Goal: Task Accomplishment & Management: Use online tool/utility

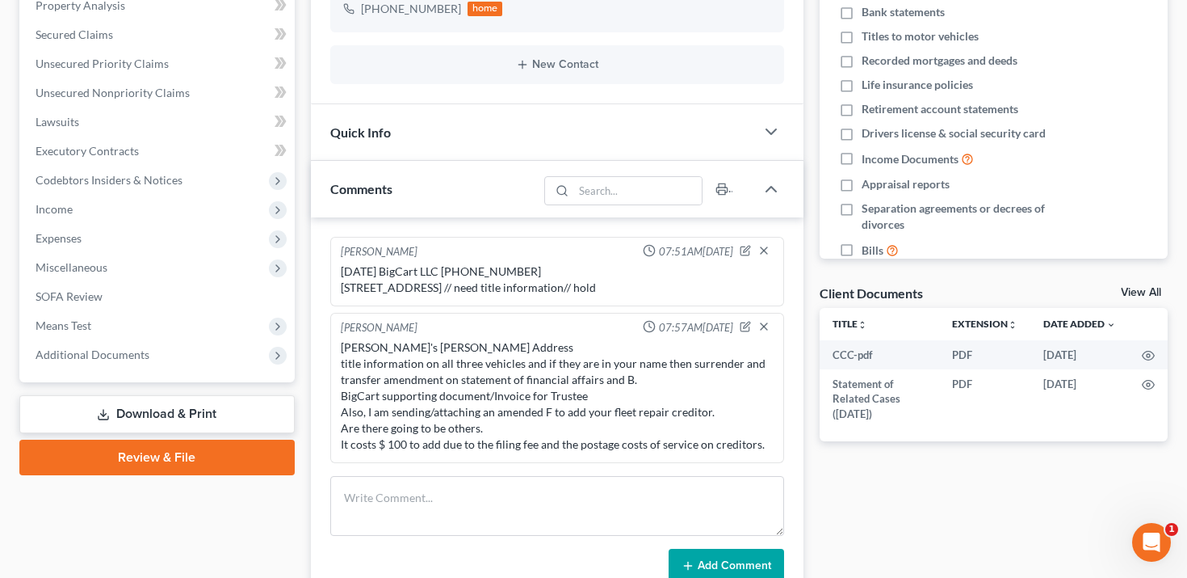
scroll to position [320, 0]
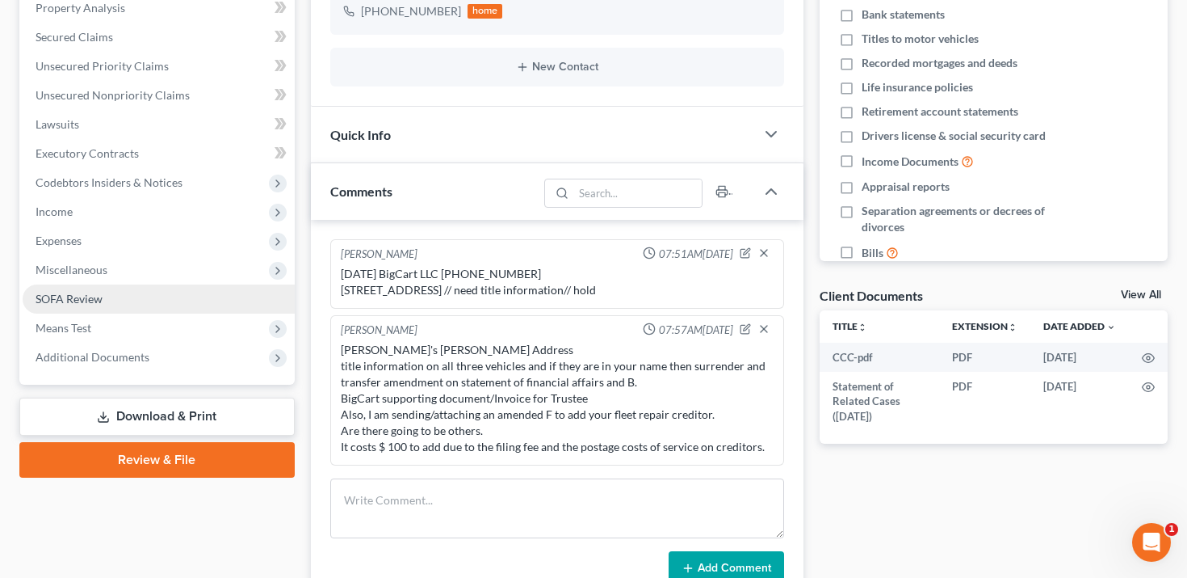
click at [211, 295] on link "SOFA Review" at bounding box center [159, 298] width 272 height 29
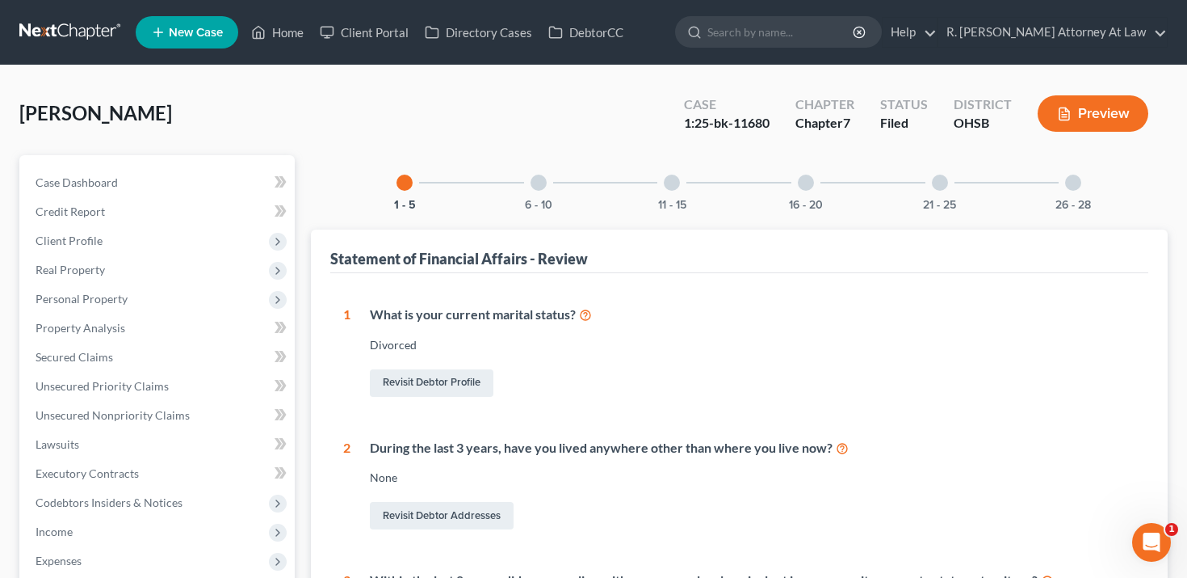
click at [531, 186] on div "6 - 10" at bounding box center [538, 182] width 55 height 55
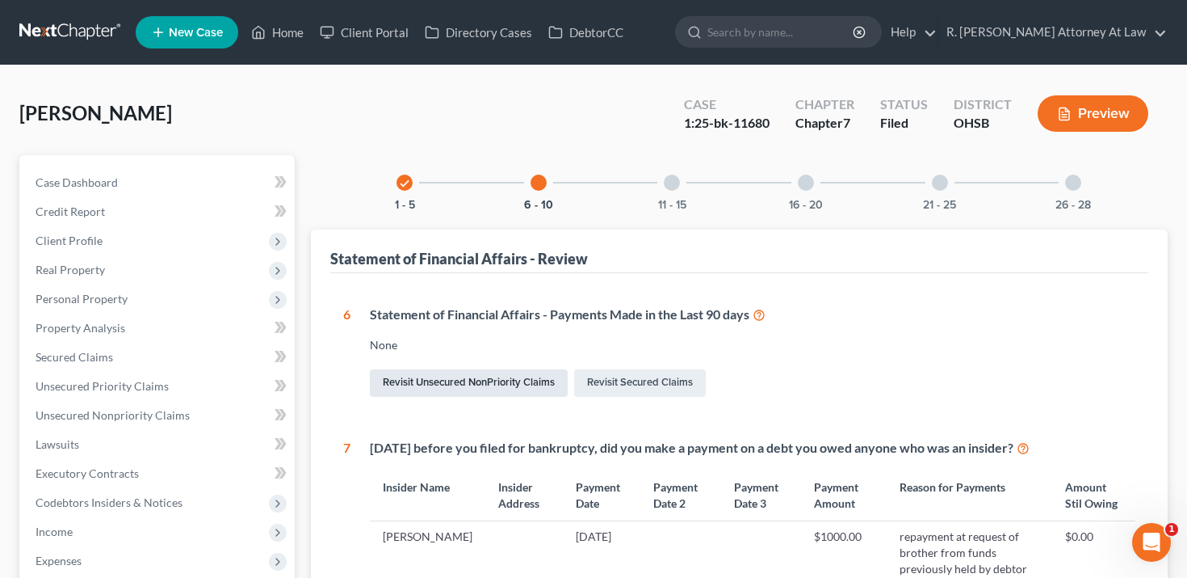
click at [404, 375] on link "Revisit Unsecured NonPriority Claims" at bounding box center [469, 382] width 198 height 27
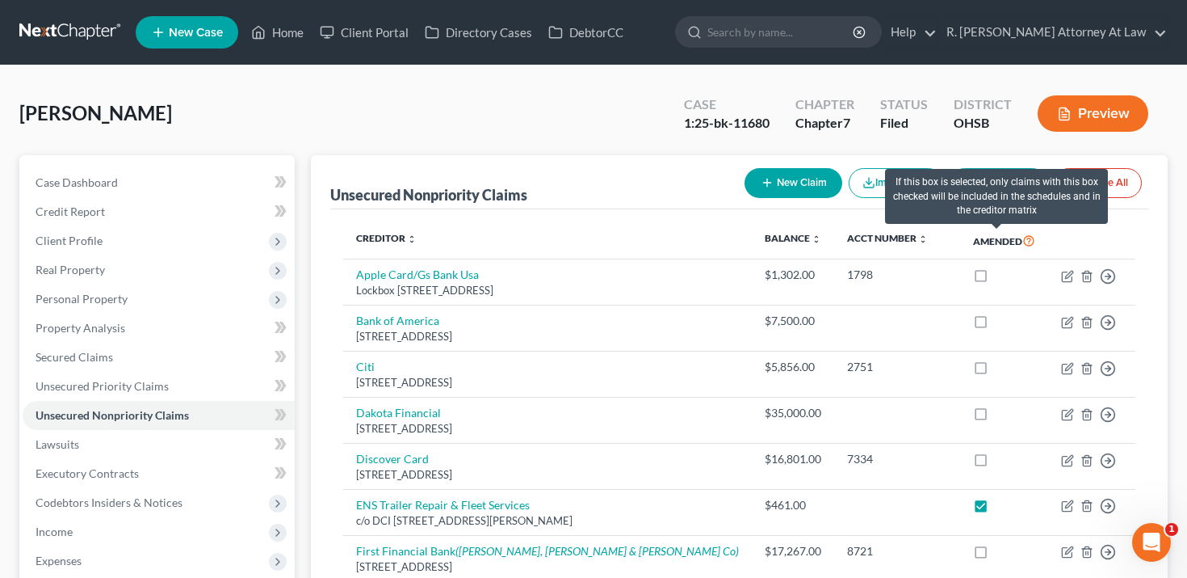
scroll to position [1, 0]
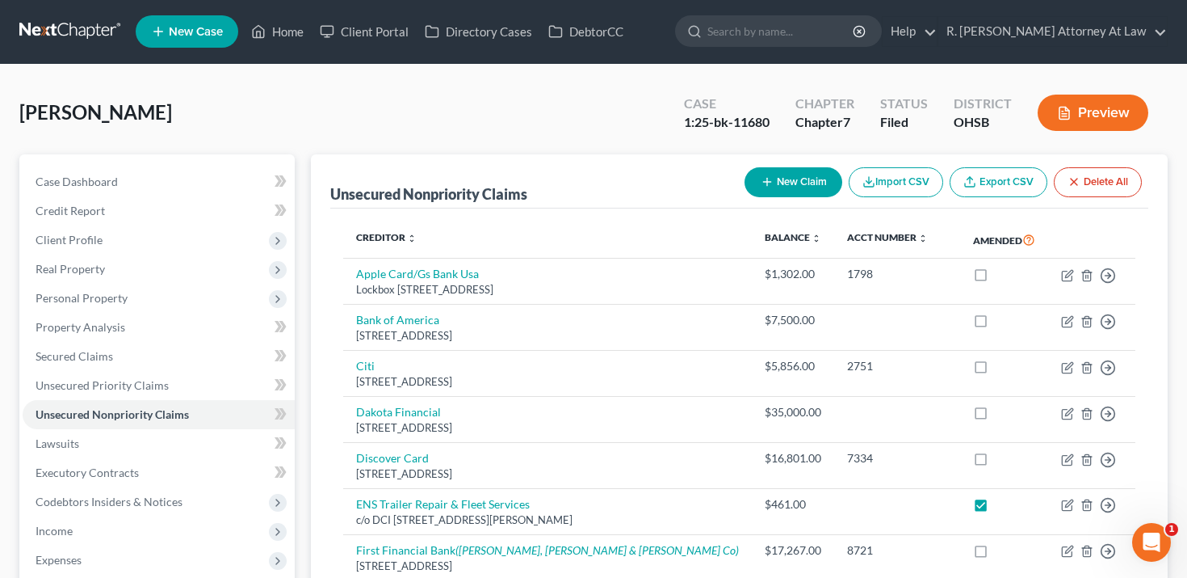
click at [1095, 121] on button "Preview" at bounding box center [1093, 113] width 111 height 36
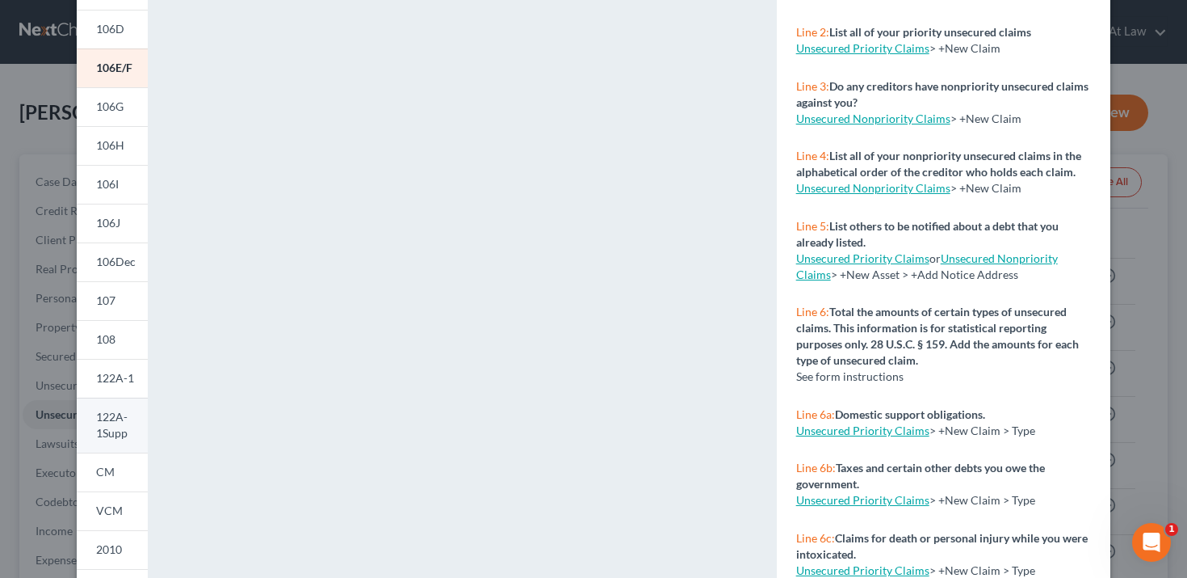
scroll to position [241, 0]
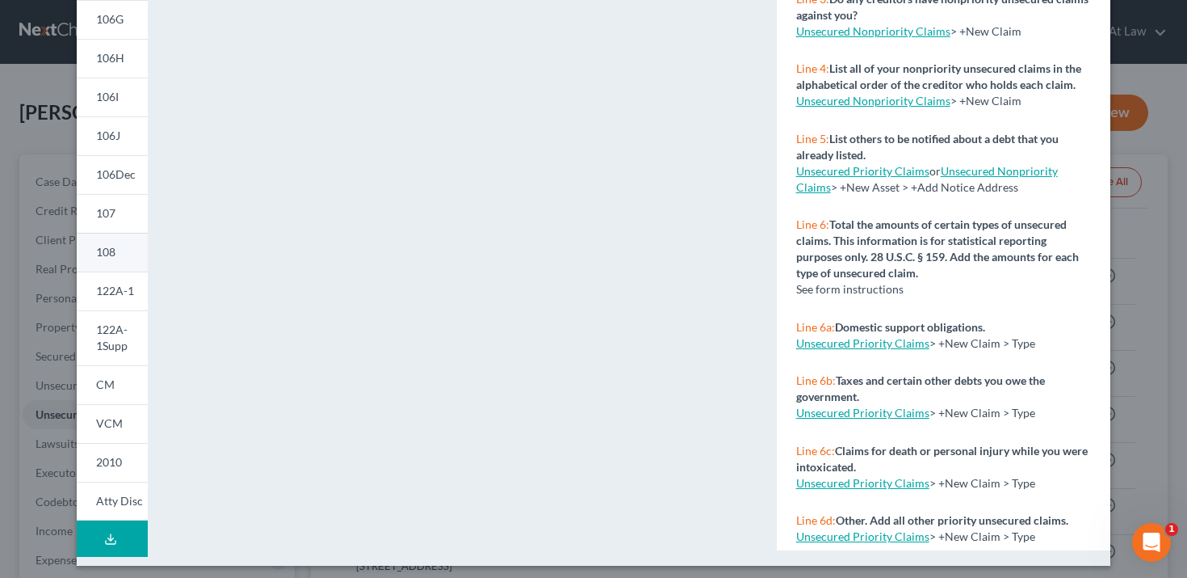
click at [122, 237] on link "108" at bounding box center [112, 252] width 71 height 39
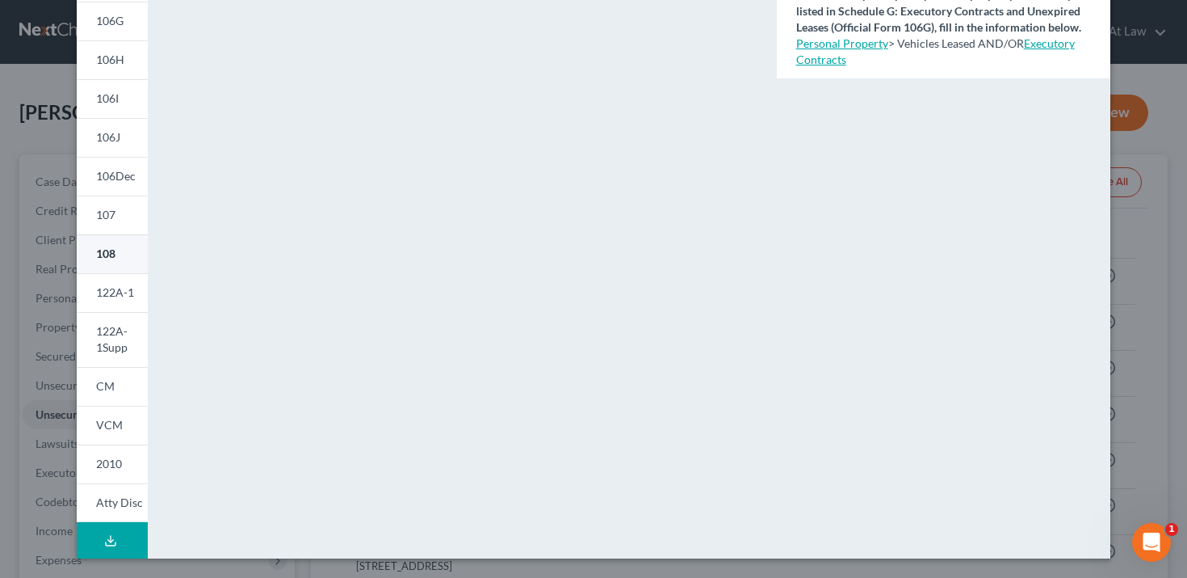
scroll to position [325, 0]
click at [120, 222] on link "107" at bounding box center [112, 214] width 71 height 39
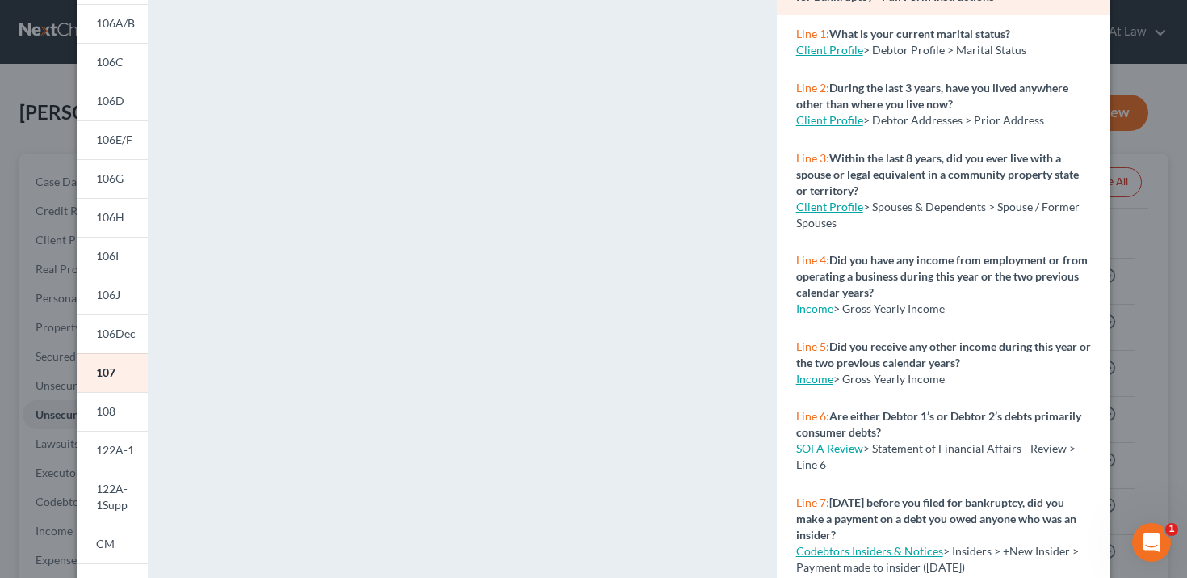
scroll to position [204, 0]
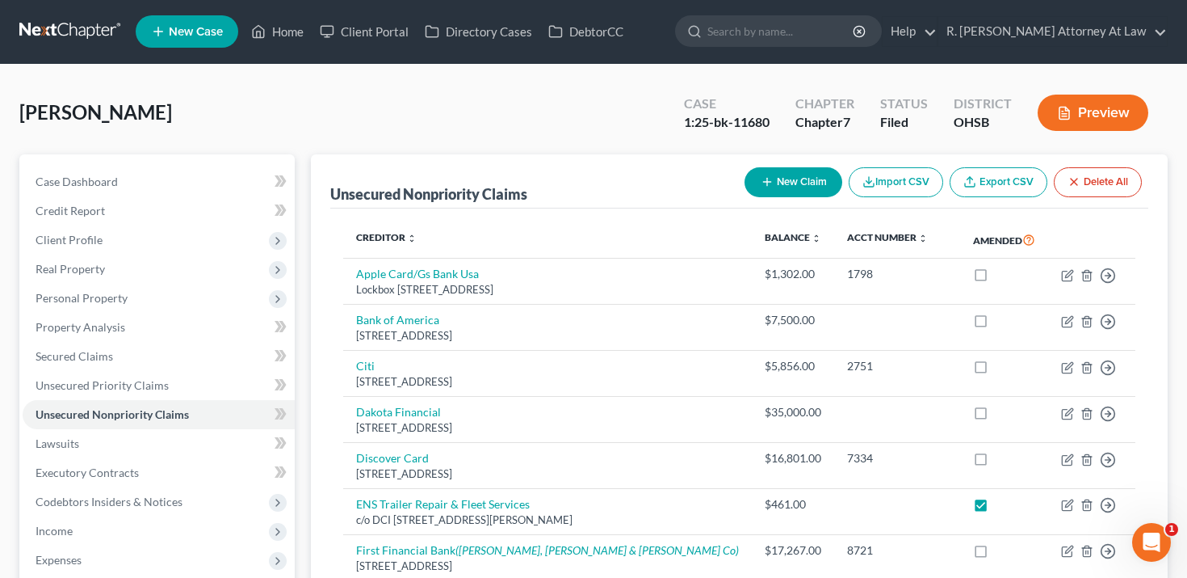
click at [1125, 109] on button "Preview" at bounding box center [1093, 113] width 111 height 36
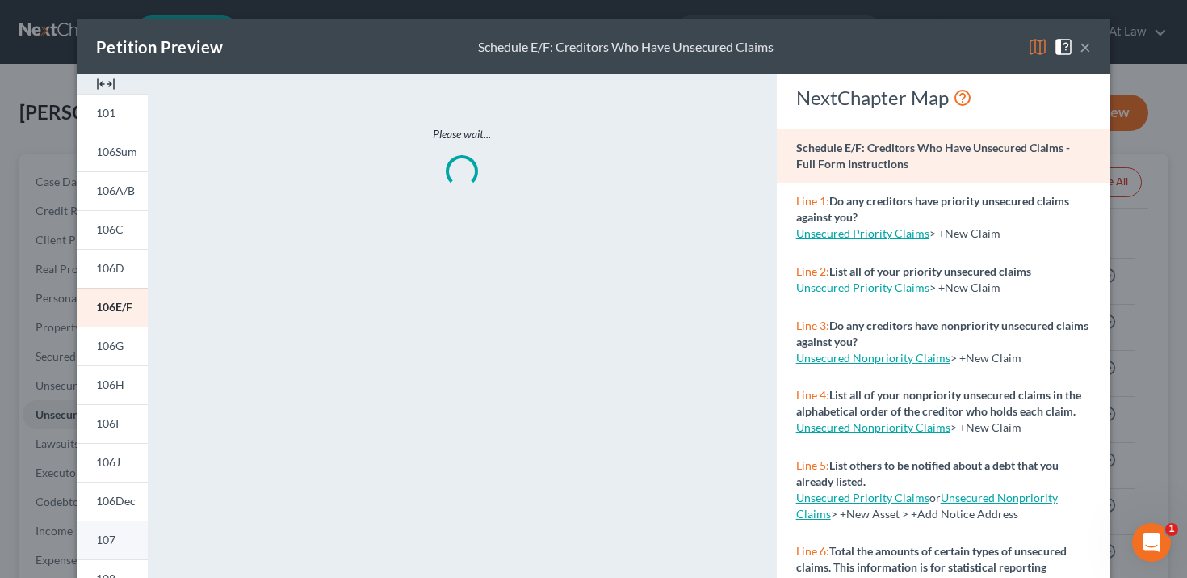
click at [115, 536] on span "107" at bounding box center [105, 539] width 19 height 14
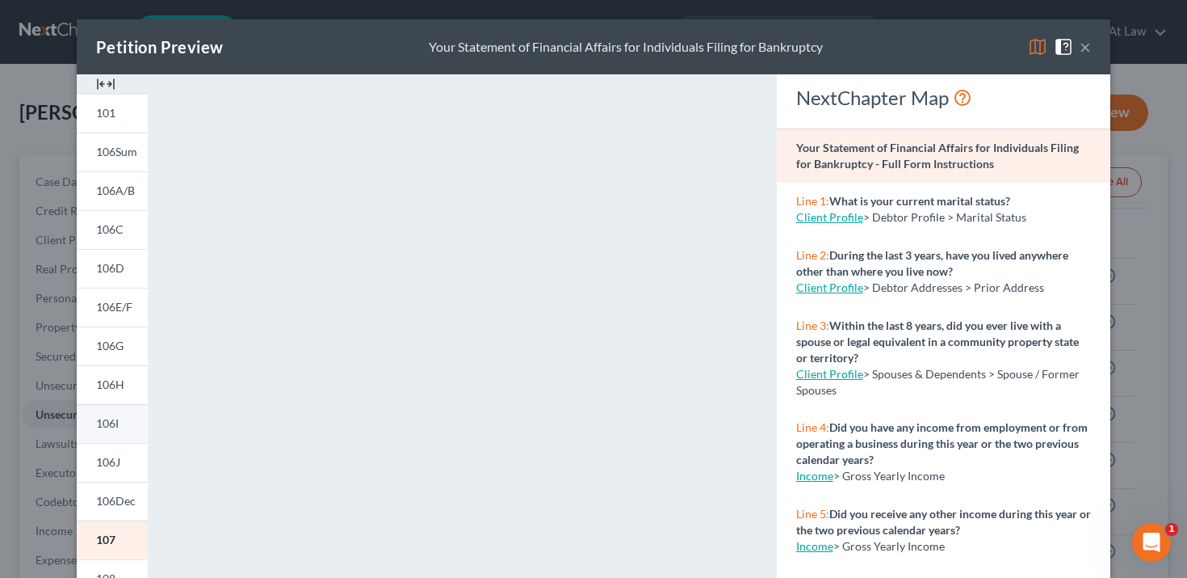
click at [113, 404] on link "106I" at bounding box center [112, 423] width 71 height 39
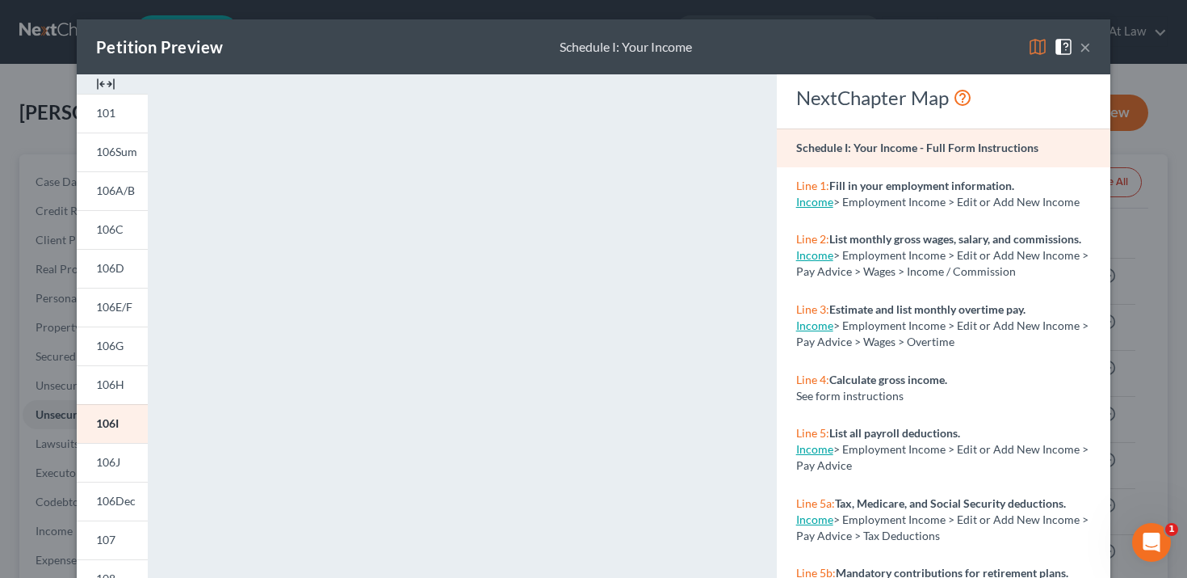
click at [21, 112] on div "Petition Preview Schedule I: Your Income × 101 106Sum 106A/B 106C 106D 106E/F 1…" at bounding box center [593, 289] width 1187 height 578
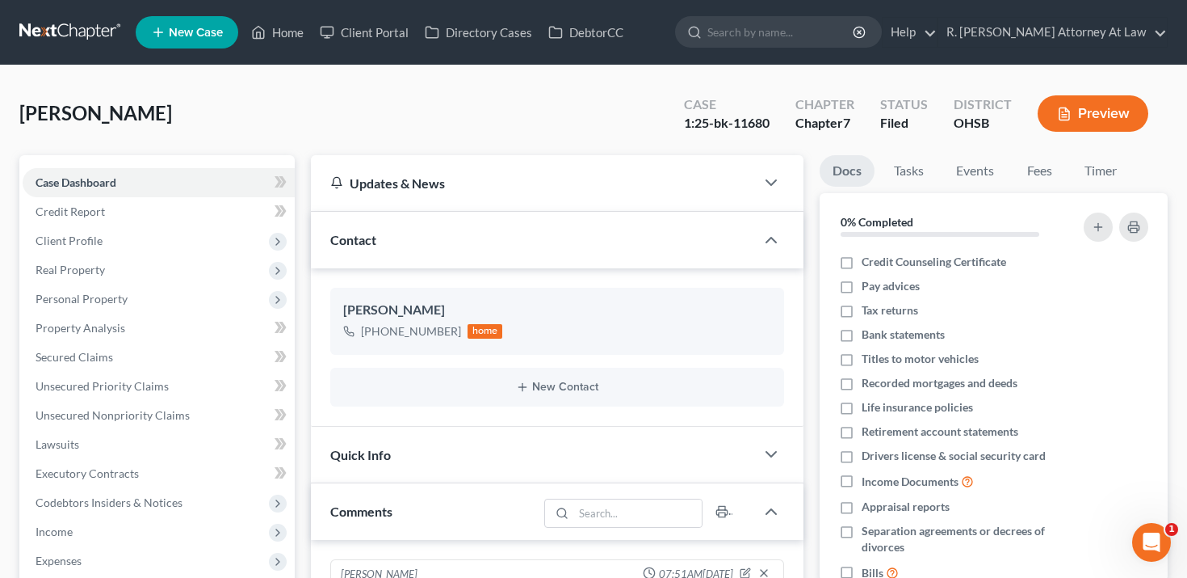
click at [1074, 108] on button "Preview" at bounding box center [1093, 113] width 111 height 36
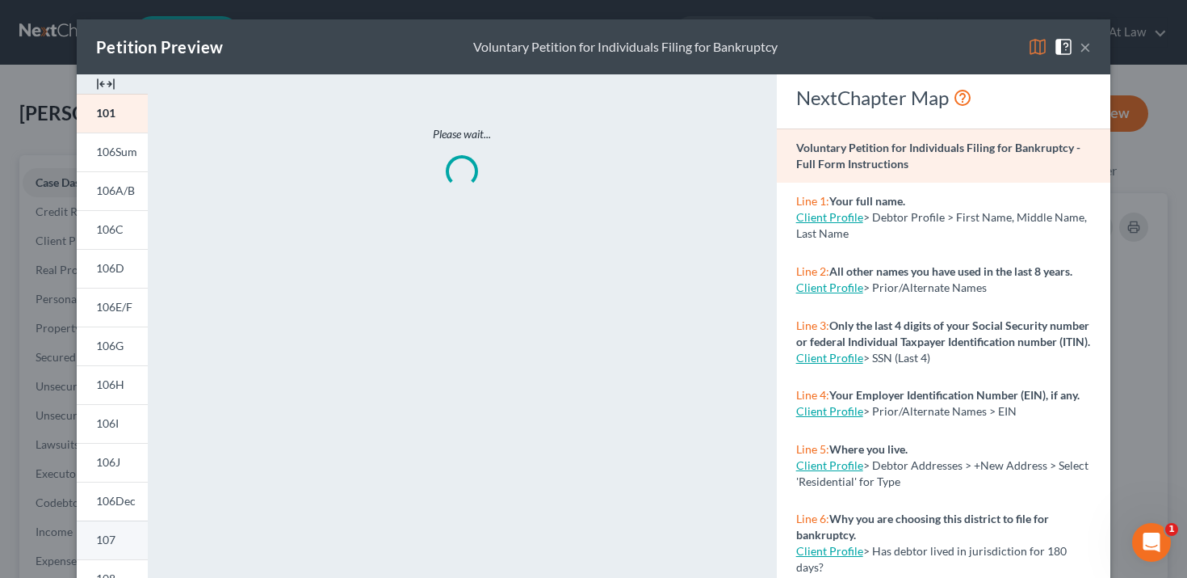
click at [100, 540] on span "107" at bounding box center [105, 539] width 19 height 14
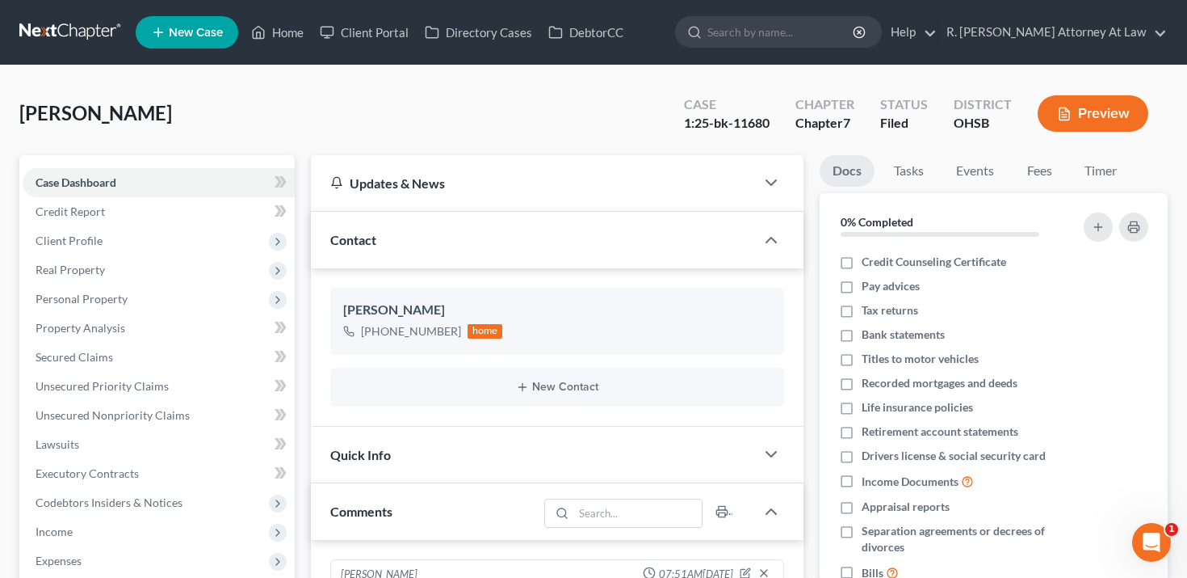
click at [1070, 119] on icon "button" at bounding box center [1064, 114] width 15 height 15
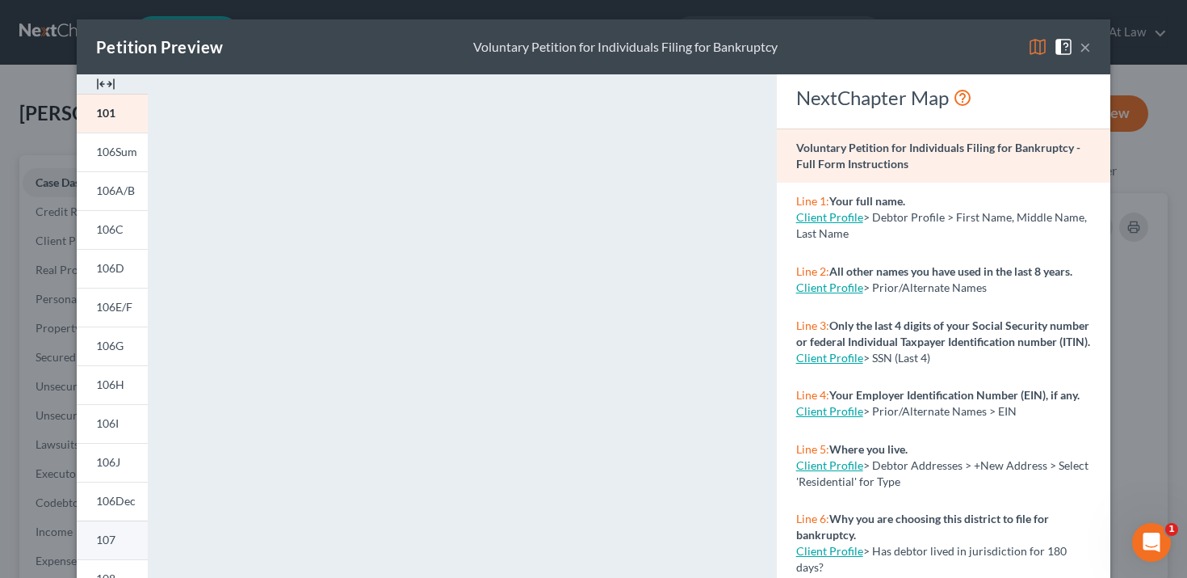
click at [127, 537] on link "107" at bounding box center [112, 539] width 71 height 39
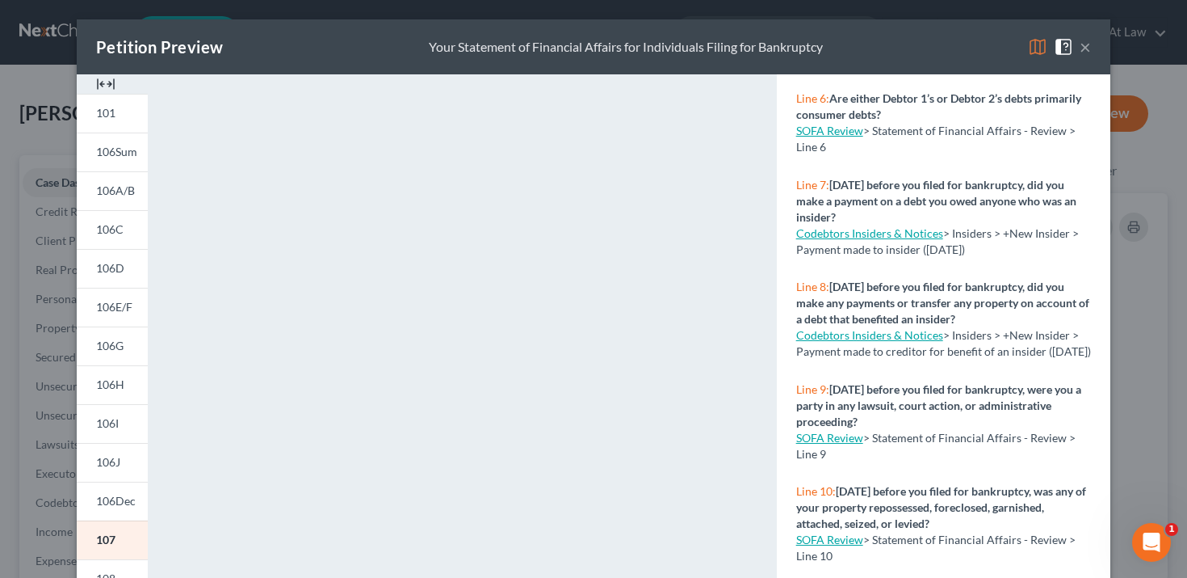
scroll to position [118, 0]
